Goal: Task Accomplishment & Management: Manage account settings

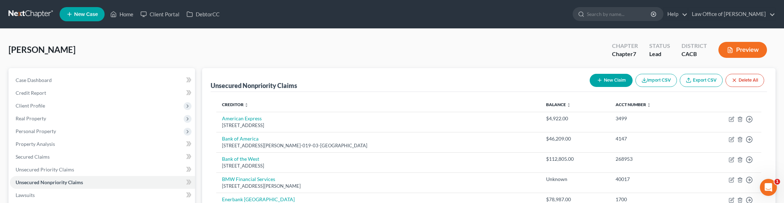
click at [24, 11] on link at bounding box center [31, 14] width 45 height 13
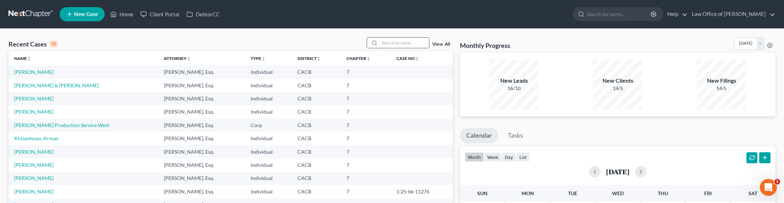
click at [389, 43] on input "search" at bounding box center [404, 43] width 50 height 10
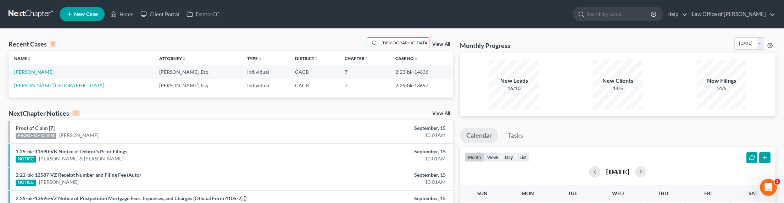
type input "tora"
click at [26, 11] on link at bounding box center [31, 14] width 45 height 13
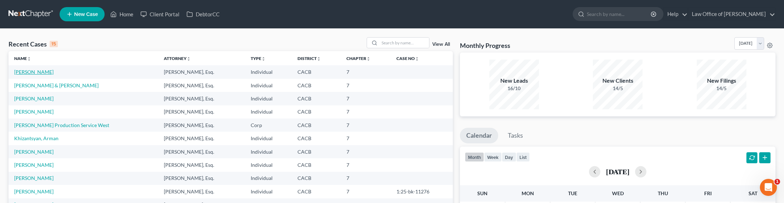
click at [30, 72] on link "Tahmasbi, Anet" at bounding box center [33, 72] width 39 height 6
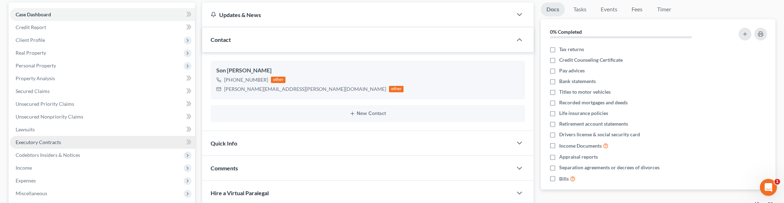
scroll to position [82, 0]
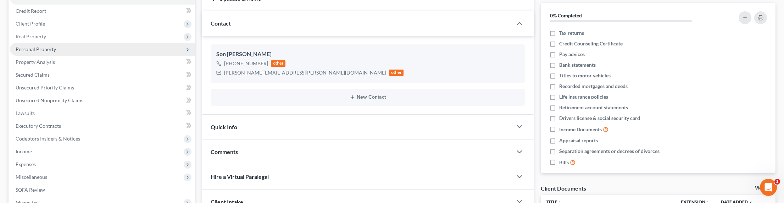
click at [41, 46] on span "Personal Property" at bounding box center [36, 49] width 40 height 6
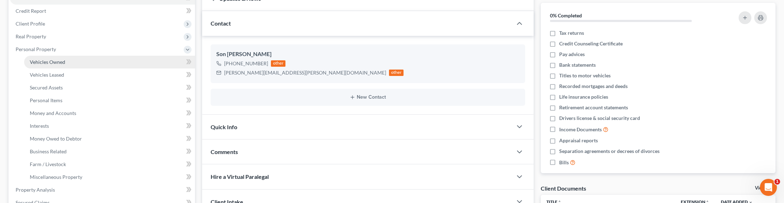
click at [50, 65] on link "Vehicles Owned" at bounding box center [109, 62] width 171 height 13
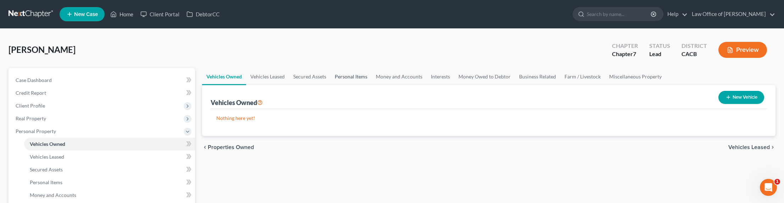
click at [346, 78] on link "Personal Items" at bounding box center [350, 76] width 41 height 17
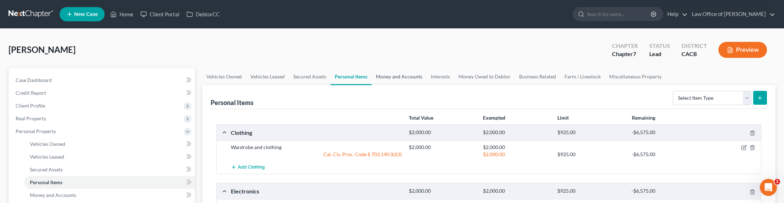
click at [406, 77] on link "Money and Accounts" at bounding box center [398, 76] width 55 height 17
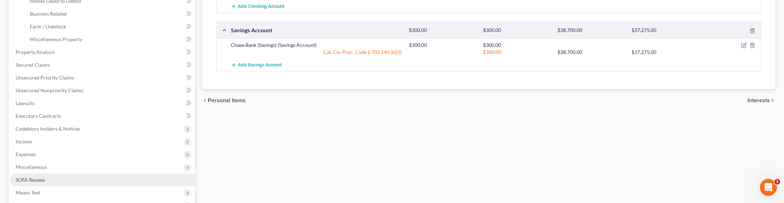
scroll to position [301, 0]
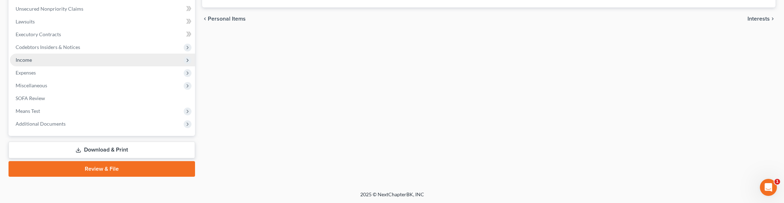
click at [24, 62] on span "Income" at bounding box center [24, 60] width 16 height 6
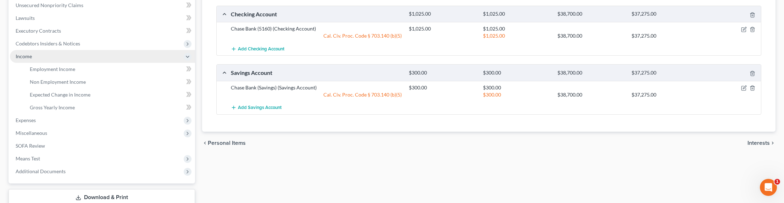
scroll to position [173, 0]
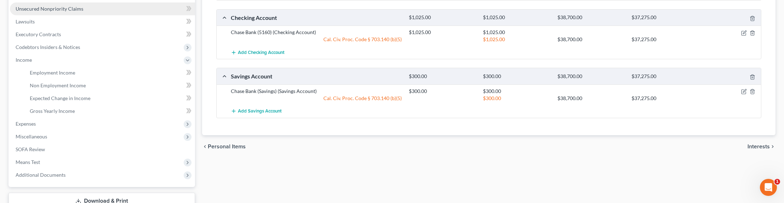
click at [60, 9] on span "Unsecured Nonpriority Claims" at bounding box center [50, 9] width 68 height 6
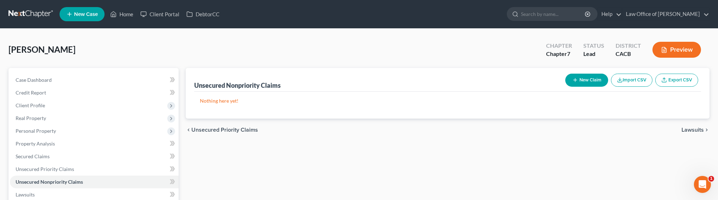
click at [18, 12] on link at bounding box center [31, 14] width 45 height 13
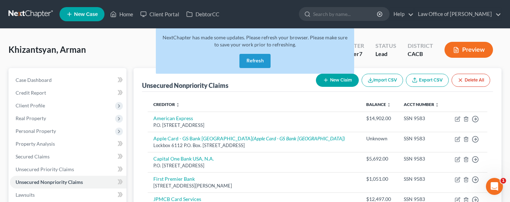
click at [45, 13] on link at bounding box center [31, 14] width 45 height 13
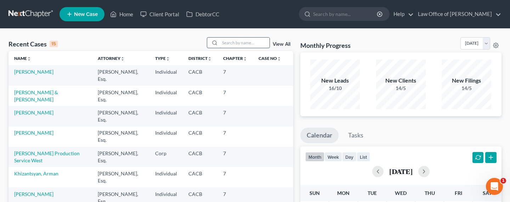
click at [230, 43] on input "search" at bounding box center [245, 43] width 50 height 10
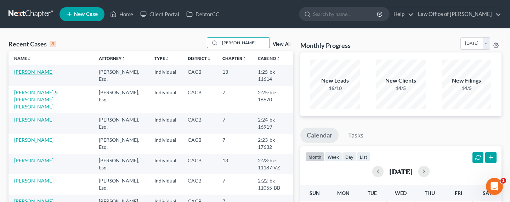
type input "armine"
click at [32, 72] on link "Sargsyan, Armine" at bounding box center [33, 72] width 39 height 6
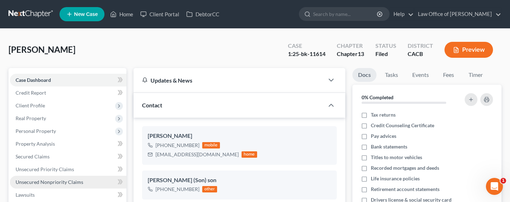
click at [60, 183] on span "Unsecured Nonpriority Claims" at bounding box center [50, 182] width 68 height 6
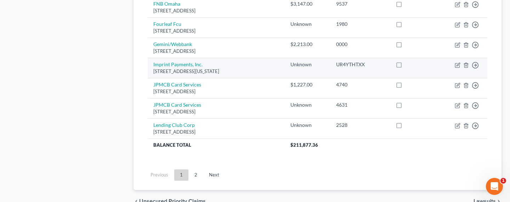
scroll to position [618, 0]
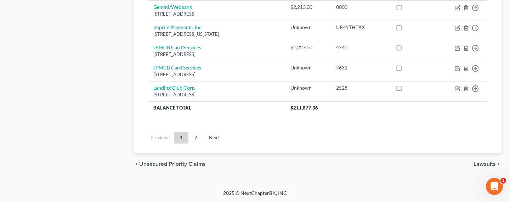
click at [197, 143] on ul "Previous 1 2 Next" at bounding box center [317, 138] width 351 height 18
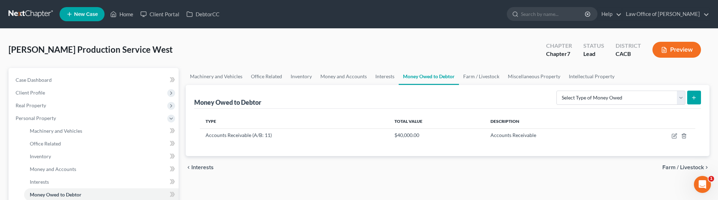
click at [35, 13] on link at bounding box center [31, 14] width 45 height 13
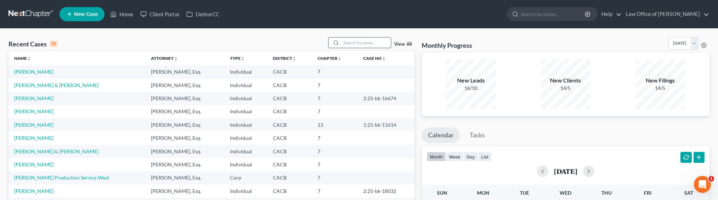
click at [370, 43] on input "search" at bounding box center [366, 43] width 50 height 10
click at [353, 41] on input "search" at bounding box center [366, 43] width 50 height 10
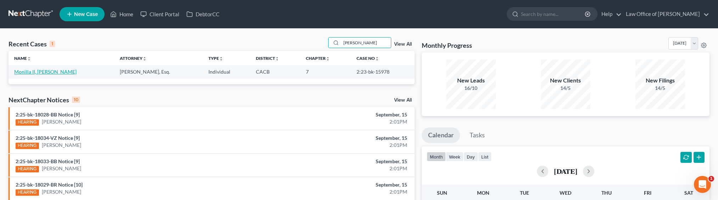
type input "roland"
click at [24, 71] on link "Monilla II, Roland" at bounding box center [45, 72] width 62 height 6
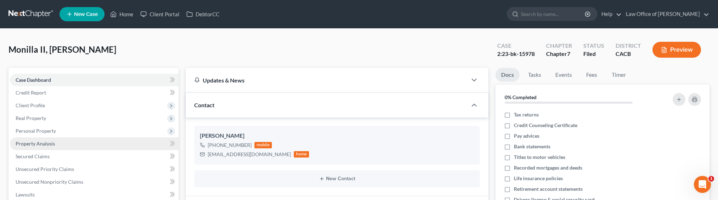
click at [39, 142] on span "Property Analysis" at bounding box center [35, 144] width 39 height 6
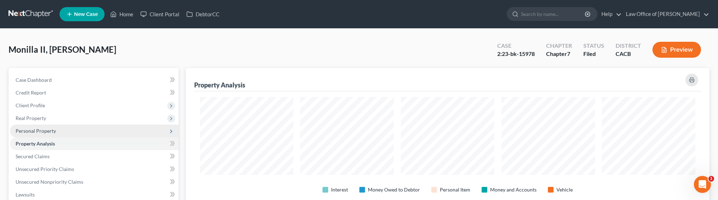
click at [39, 131] on span "Personal Property" at bounding box center [36, 131] width 40 height 6
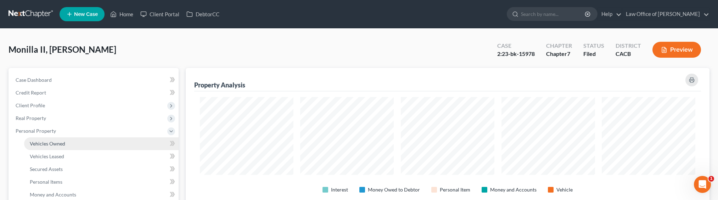
click at [49, 145] on span "Vehicles Owned" at bounding box center [47, 144] width 35 height 6
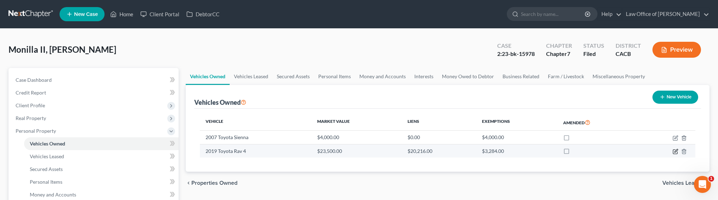
click at [674, 151] on icon "button" at bounding box center [676, 152] width 6 height 6
select select "0"
select select "7"
select select "2"
select select "0"
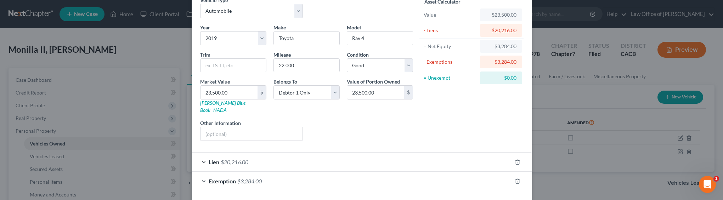
scroll to position [59, 0]
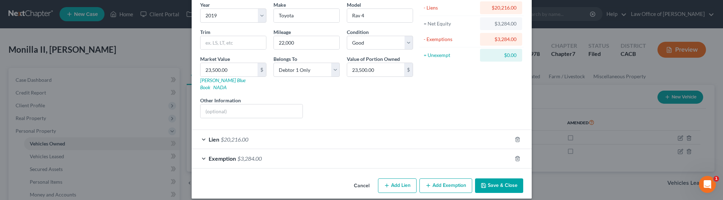
click at [242, 136] on span "$20,216.00" at bounding box center [235, 139] width 28 height 7
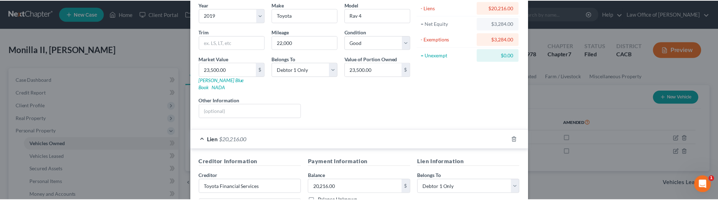
scroll to position [0, 0]
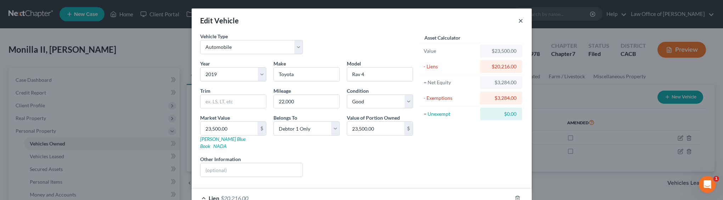
click at [519, 19] on button "×" at bounding box center [521, 20] width 5 height 9
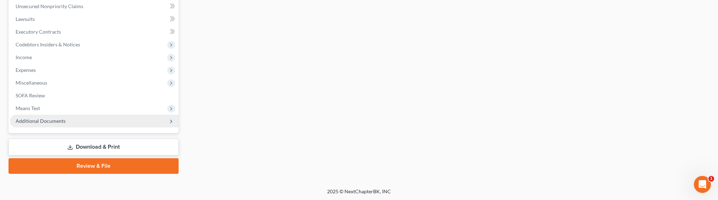
click at [41, 122] on span "Additional Documents" at bounding box center [41, 121] width 50 height 6
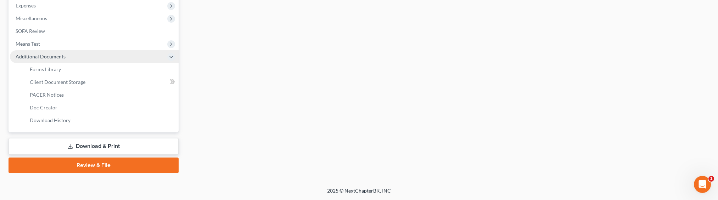
scroll to position [176, 0]
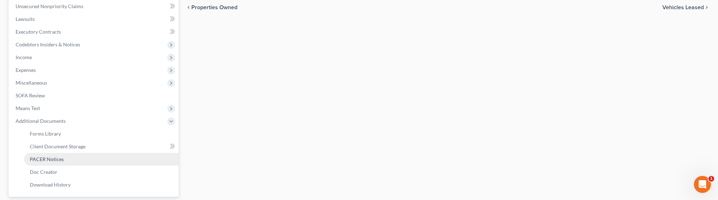
click at [43, 158] on span "PACER Notices" at bounding box center [47, 159] width 34 height 6
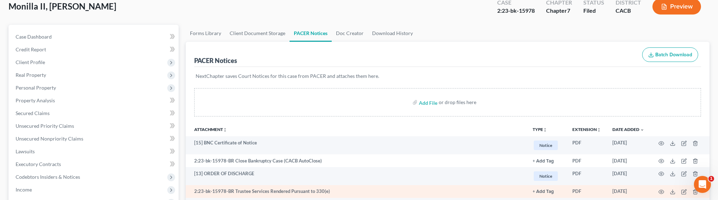
scroll to position [32, 0]
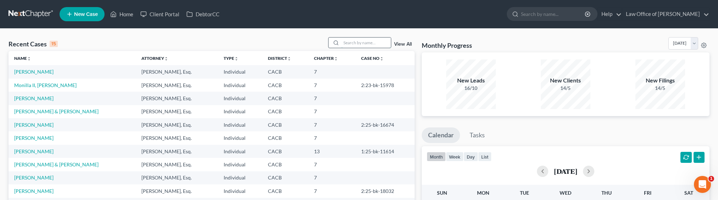
click at [360, 43] on input "search" at bounding box center [366, 43] width 50 height 10
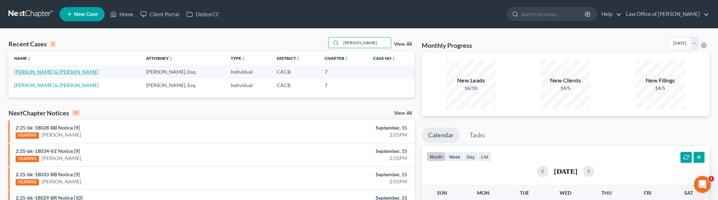
type input "[PERSON_NAME]"
click at [53, 72] on link "[PERSON_NAME] & [PERSON_NAME]" at bounding box center [56, 72] width 84 height 6
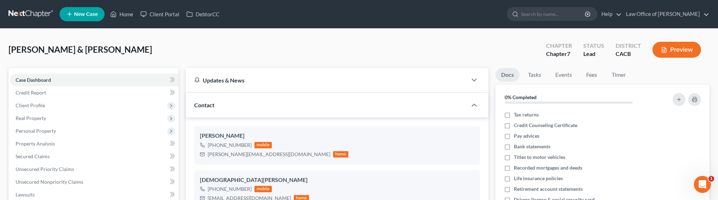
click at [17, 13] on link at bounding box center [31, 14] width 45 height 13
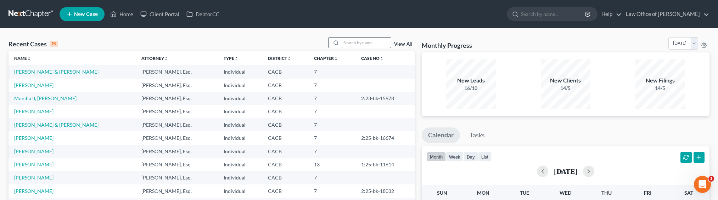
click at [367, 42] on input "search" at bounding box center [366, 43] width 50 height 10
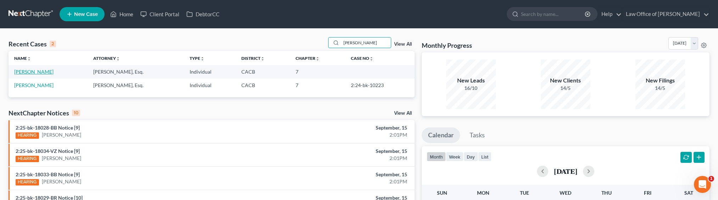
type input "[PERSON_NAME]"
click at [43, 70] on link "[PERSON_NAME]" at bounding box center [33, 72] width 39 height 6
